Goal: Information Seeking & Learning: Check status

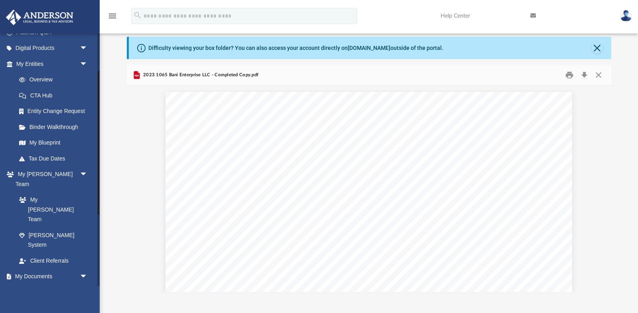
scroll to position [66, 0]
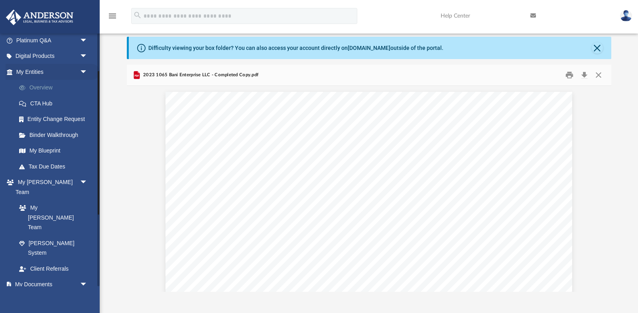
click at [44, 90] on link "Overview" at bounding box center [55, 88] width 89 height 16
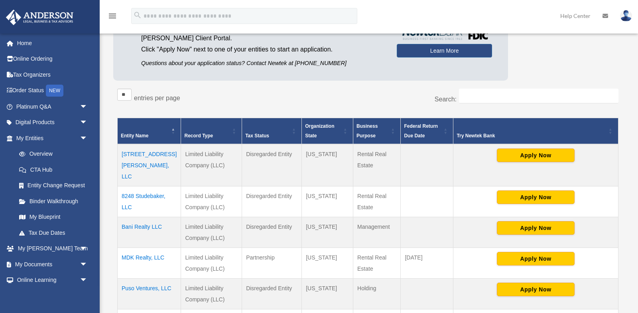
scroll to position [89, 0]
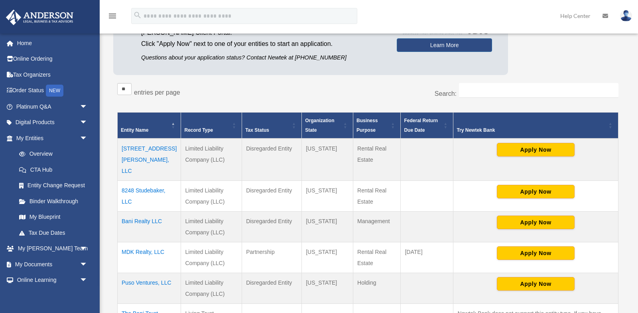
click at [129, 148] on td "[STREET_ADDRESS][PERSON_NAME], LLC" at bounding box center [149, 159] width 63 height 42
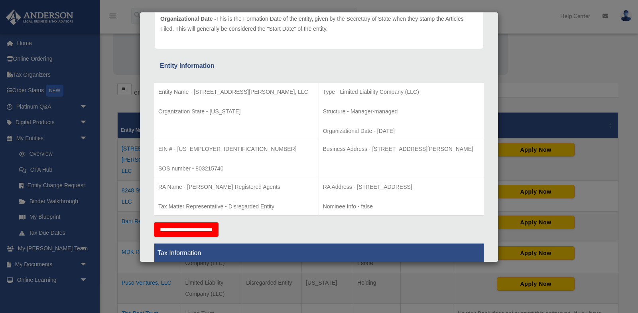
scroll to position [0, 0]
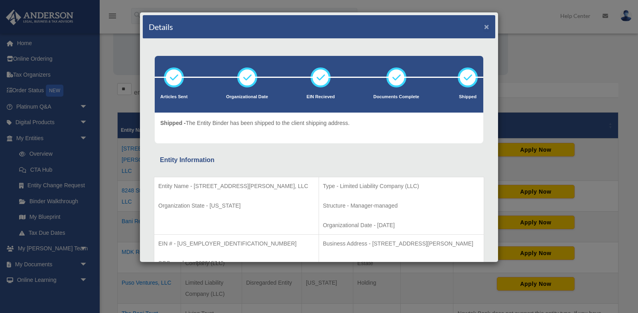
click at [485, 23] on button "×" at bounding box center [486, 26] width 5 height 8
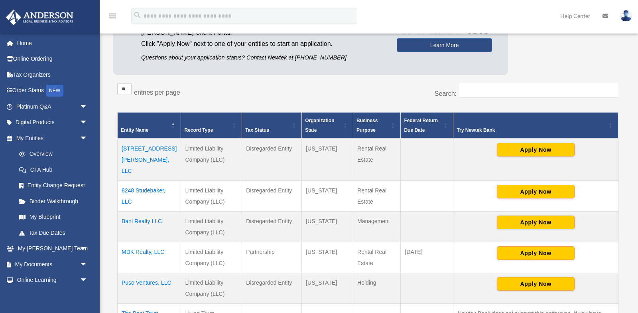
click at [132, 181] on td "8248 Studebaker, LLC" at bounding box center [149, 196] width 63 height 31
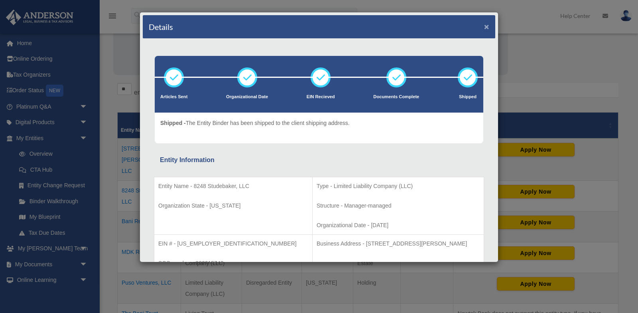
click at [486, 26] on button "×" at bounding box center [486, 26] width 5 height 8
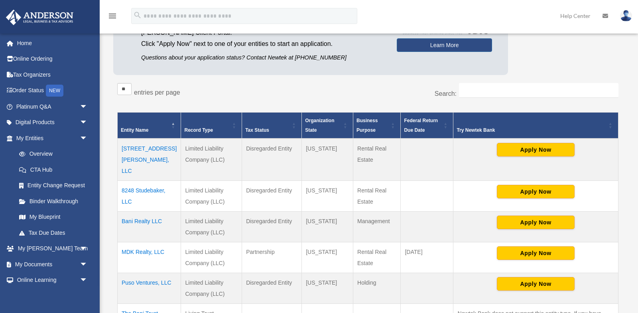
click at [138, 211] on td "Bani Realty LLC" at bounding box center [149, 226] width 63 height 31
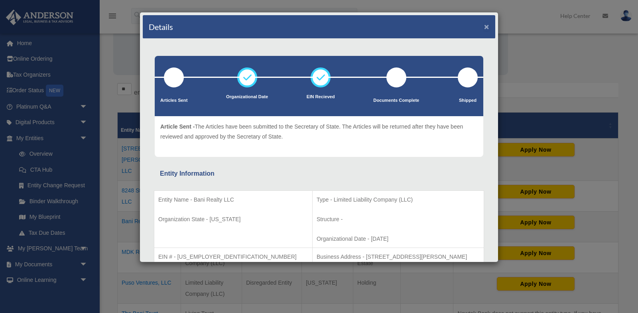
click at [486, 24] on button "×" at bounding box center [486, 26] width 5 height 8
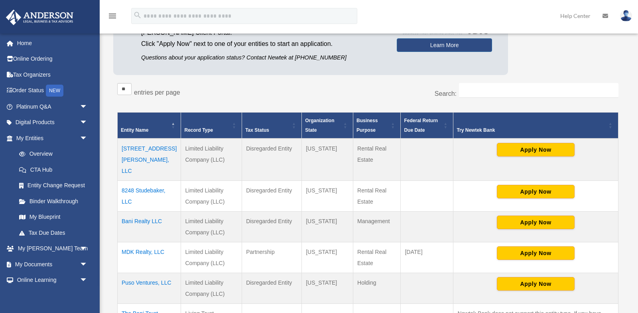
click at [135, 182] on td "8248 Studebaker, LLC" at bounding box center [149, 196] width 63 height 31
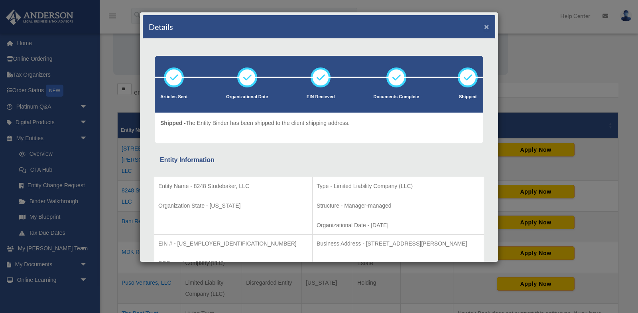
click at [488, 24] on button "×" at bounding box center [486, 26] width 5 height 8
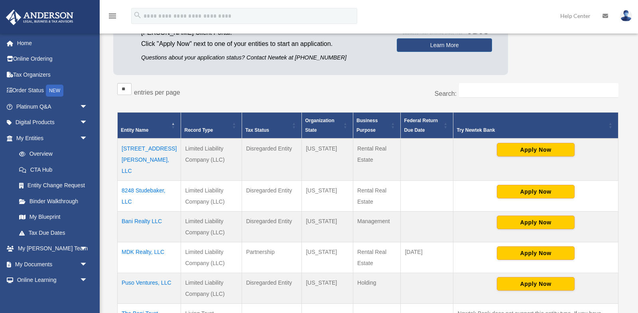
click at [140, 242] on td "MDK Realty, LLC" at bounding box center [149, 257] width 63 height 31
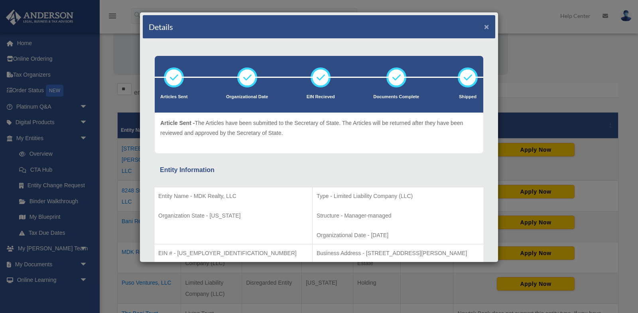
click at [485, 27] on button "×" at bounding box center [486, 26] width 5 height 8
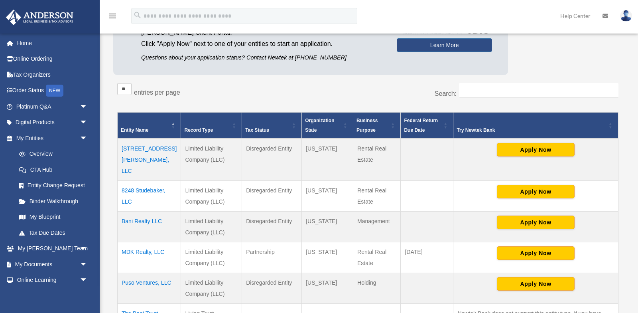
click at [138, 273] on td "Puso Ventures, LLC" at bounding box center [149, 288] width 63 height 31
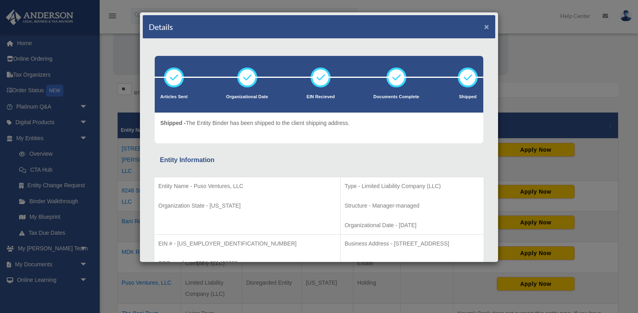
click at [486, 26] on button "×" at bounding box center [486, 26] width 5 height 8
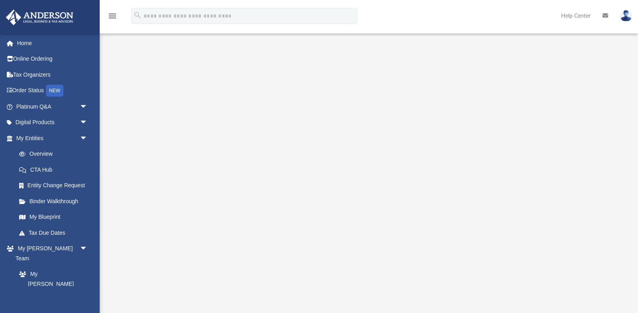
scroll to position [25, 0]
